Goal: Information Seeking & Learning: Learn about a topic

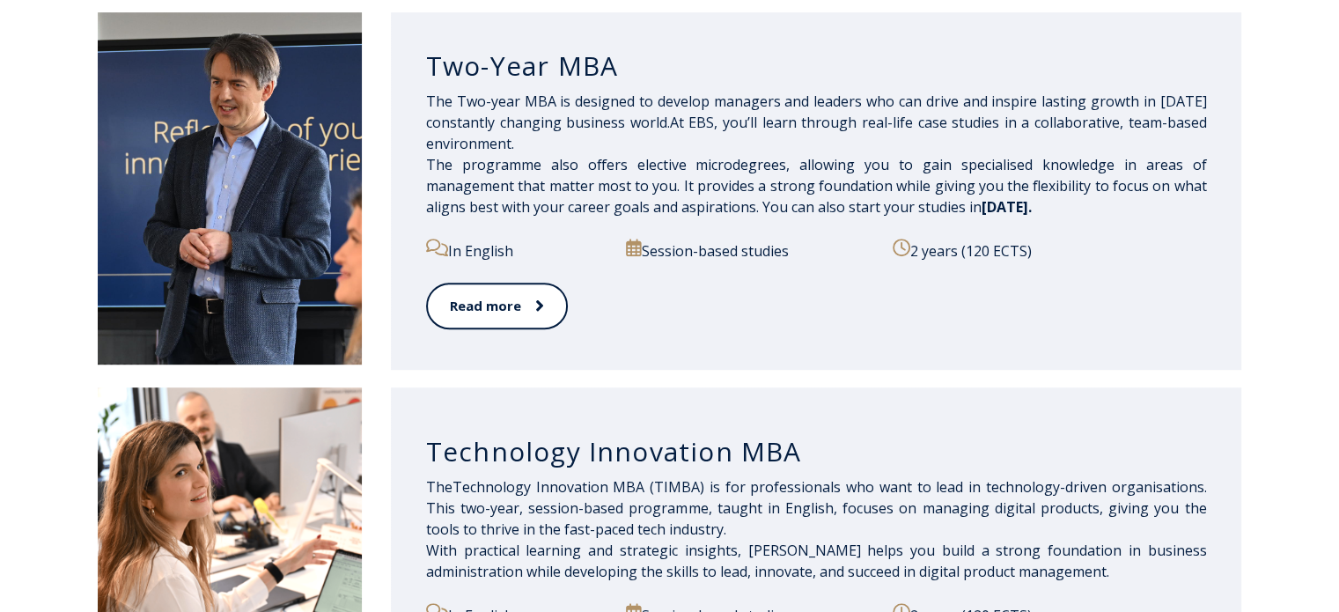
scroll to position [876, 0]
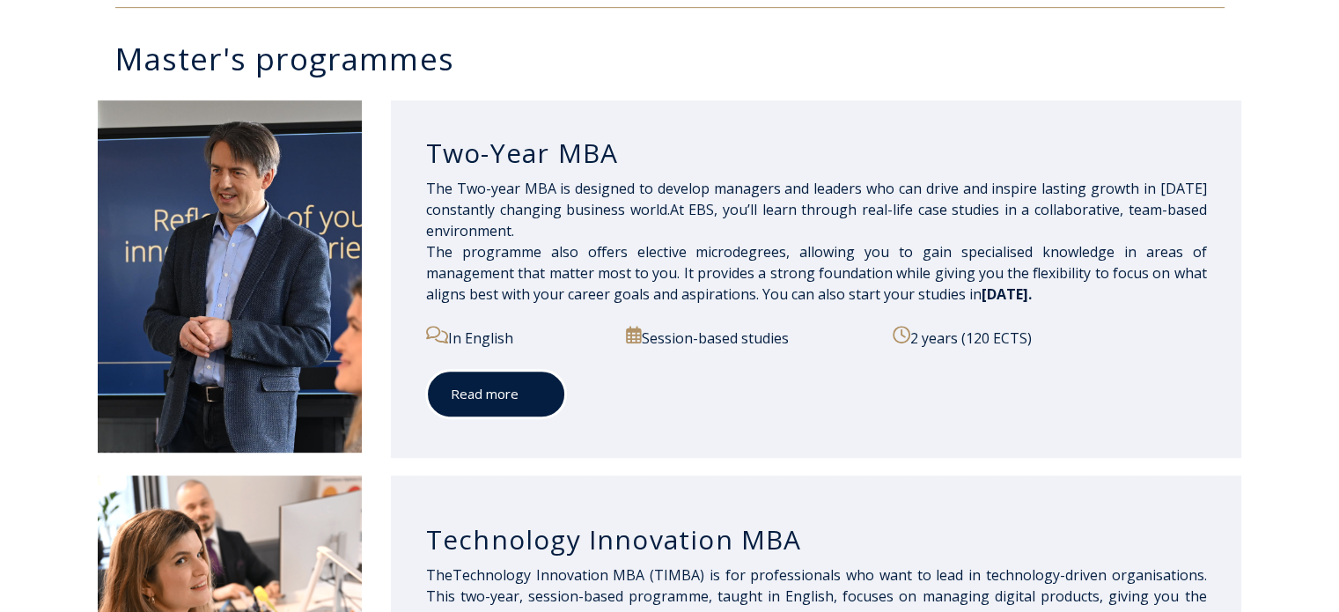
click at [520, 399] on span at bounding box center [530, 394] width 23 height 18
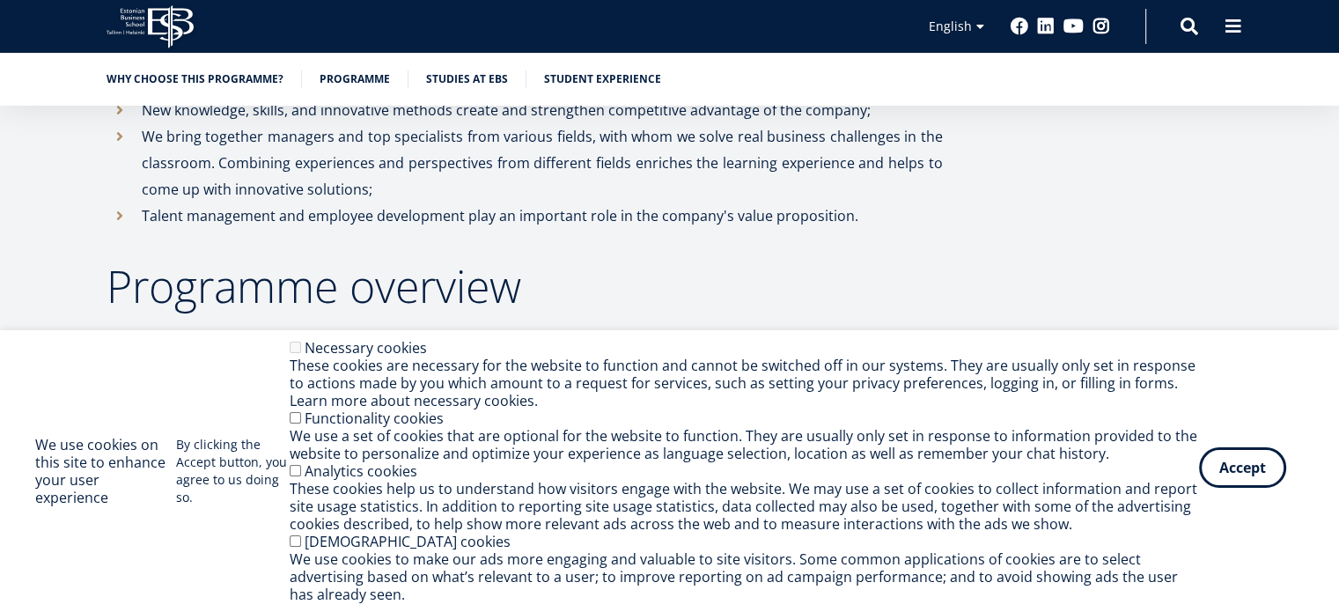
click at [1235, 474] on button "Accept" at bounding box center [1242, 467] width 87 height 41
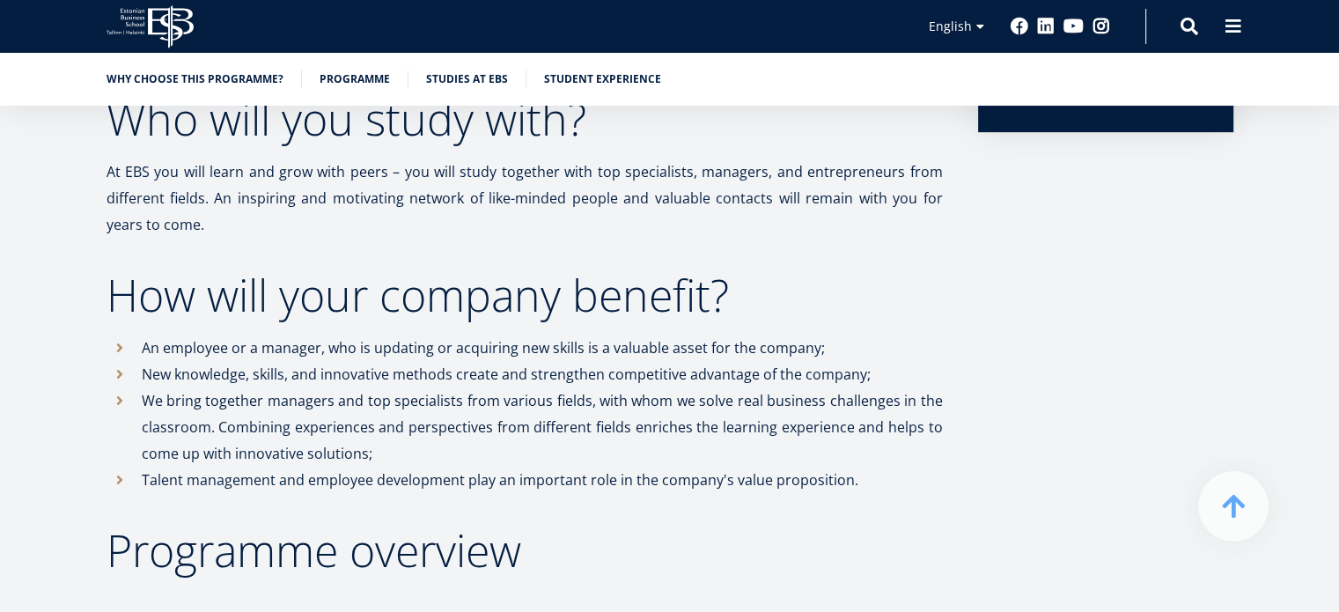
scroll to position [933, 0]
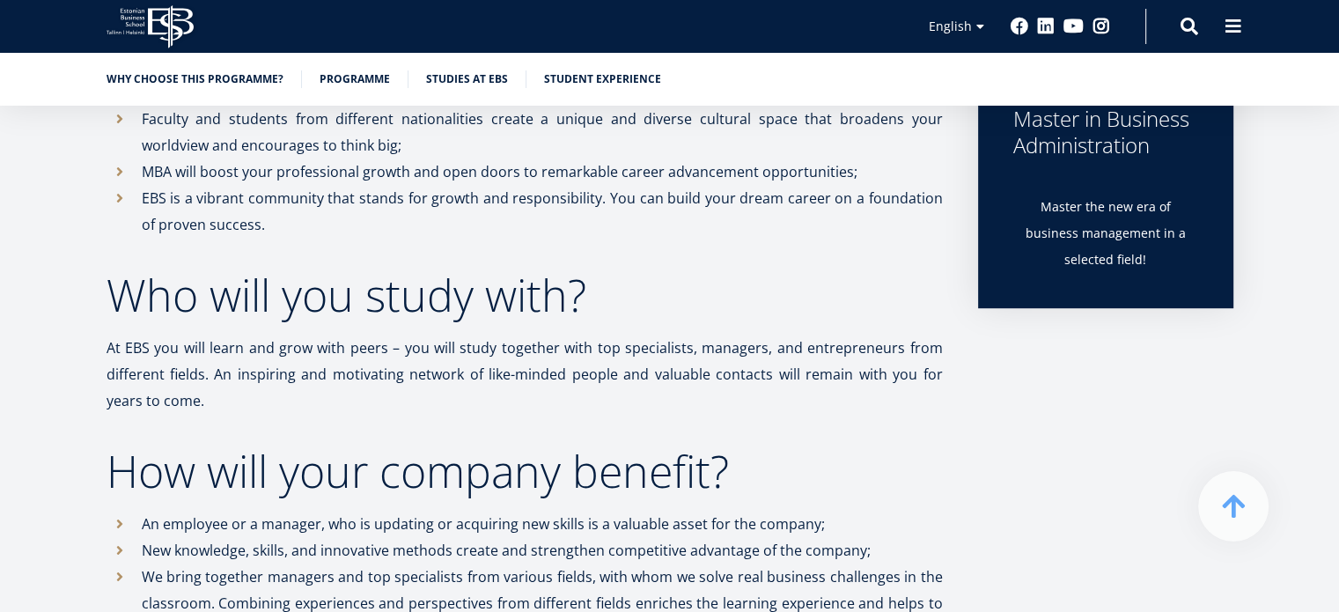
click at [379, 88] on ul "Why choose this programme? Programme Studies at EBS Student experience" at bounding box center [661, 83] width 1145 height 26
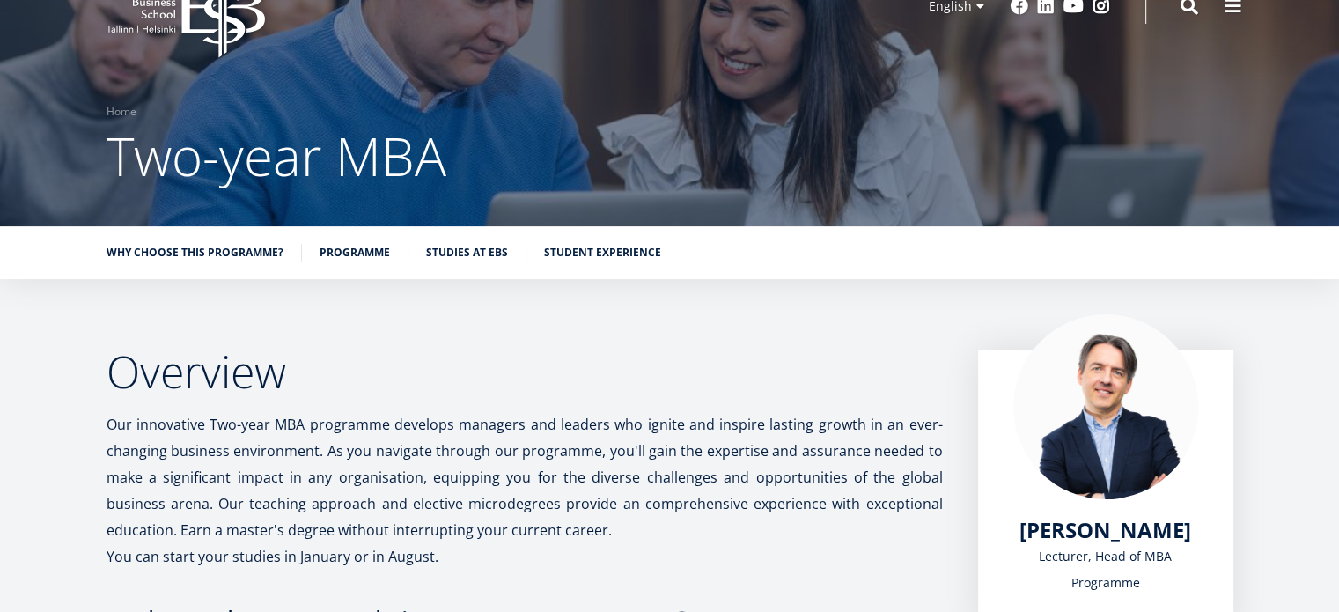
scroll to position [0, 0]
